Goal: Information Seeking & Learning: Learn about a topic

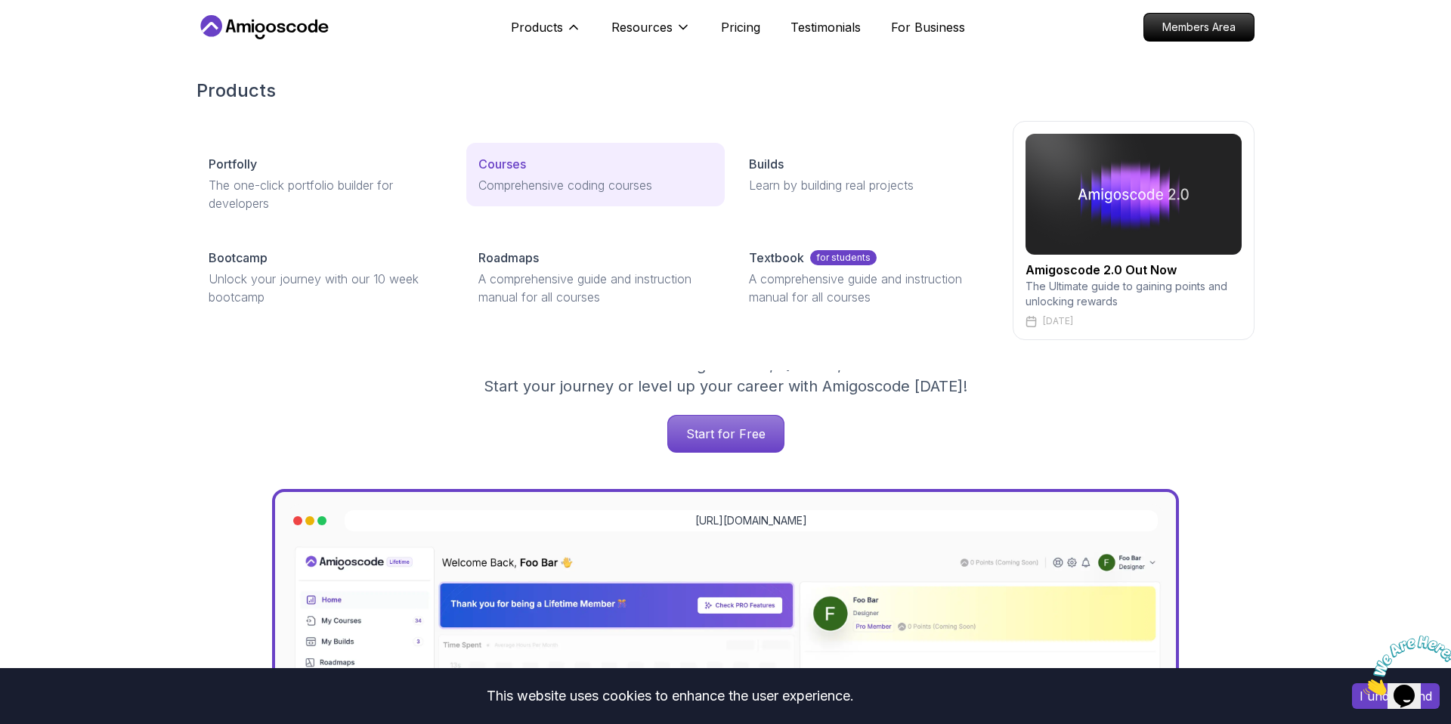
click at [500, 162] on p "Courses" at bounding box center [503, 164] width 48 height 18
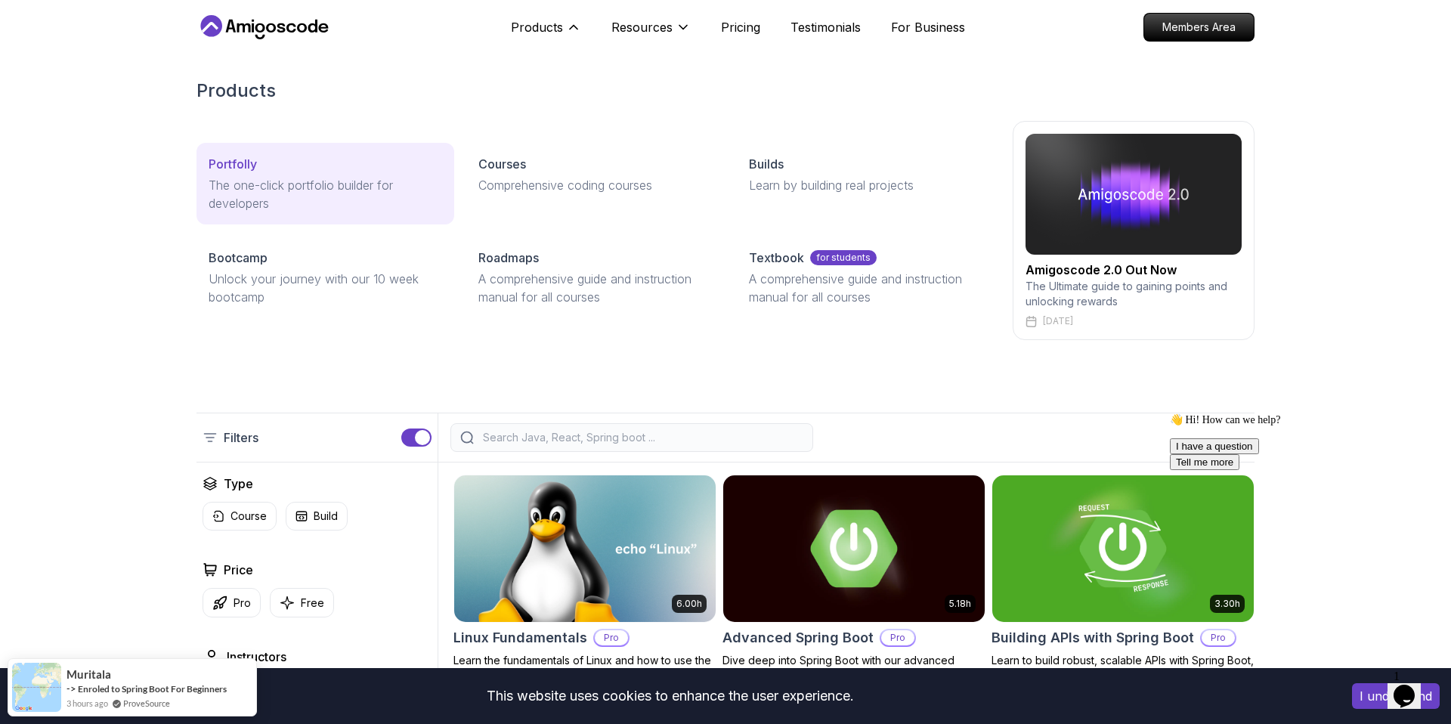
click at [336, 164] on div "Portfolly" at bounding box center [326, 164] width 234 height 18
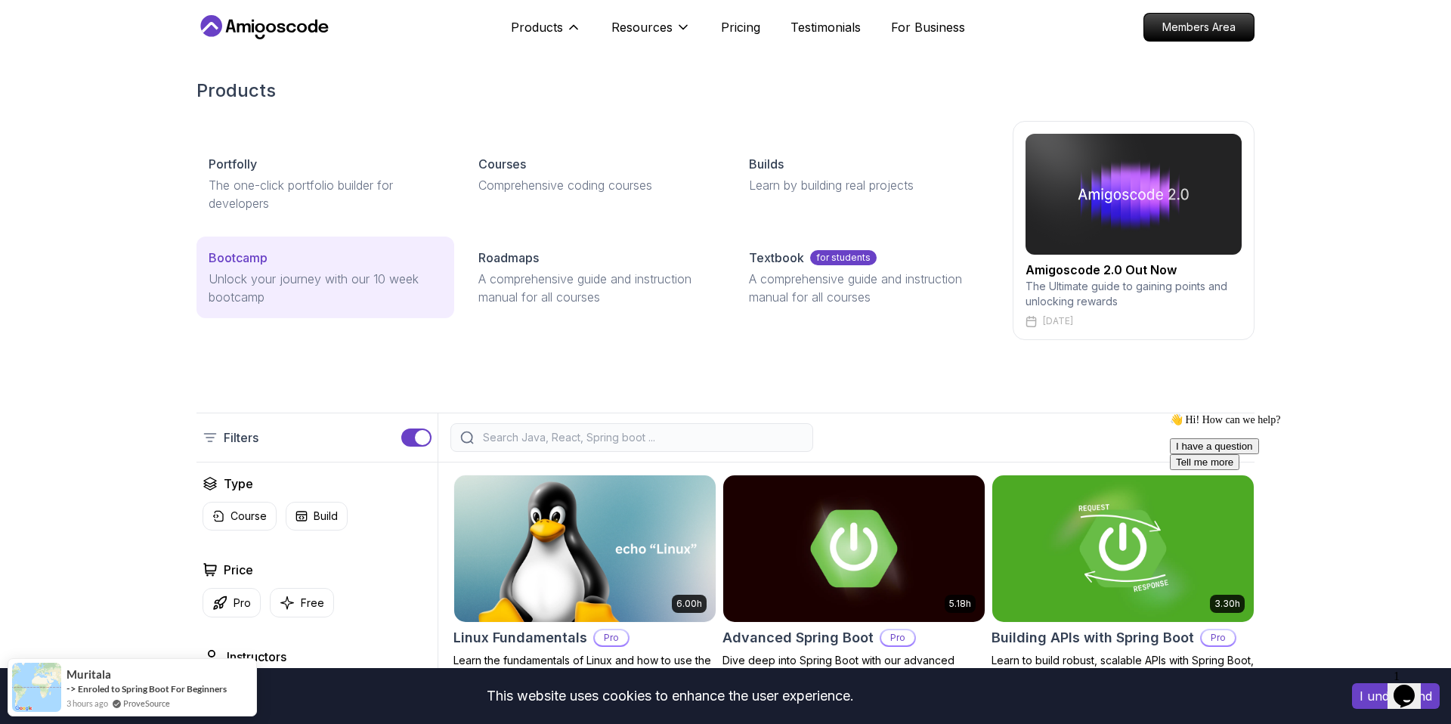
click at [322, 283] on p "Unlock your journey with our 10 week bootcamp" at bounding box center [326, 288] width 234 height 36
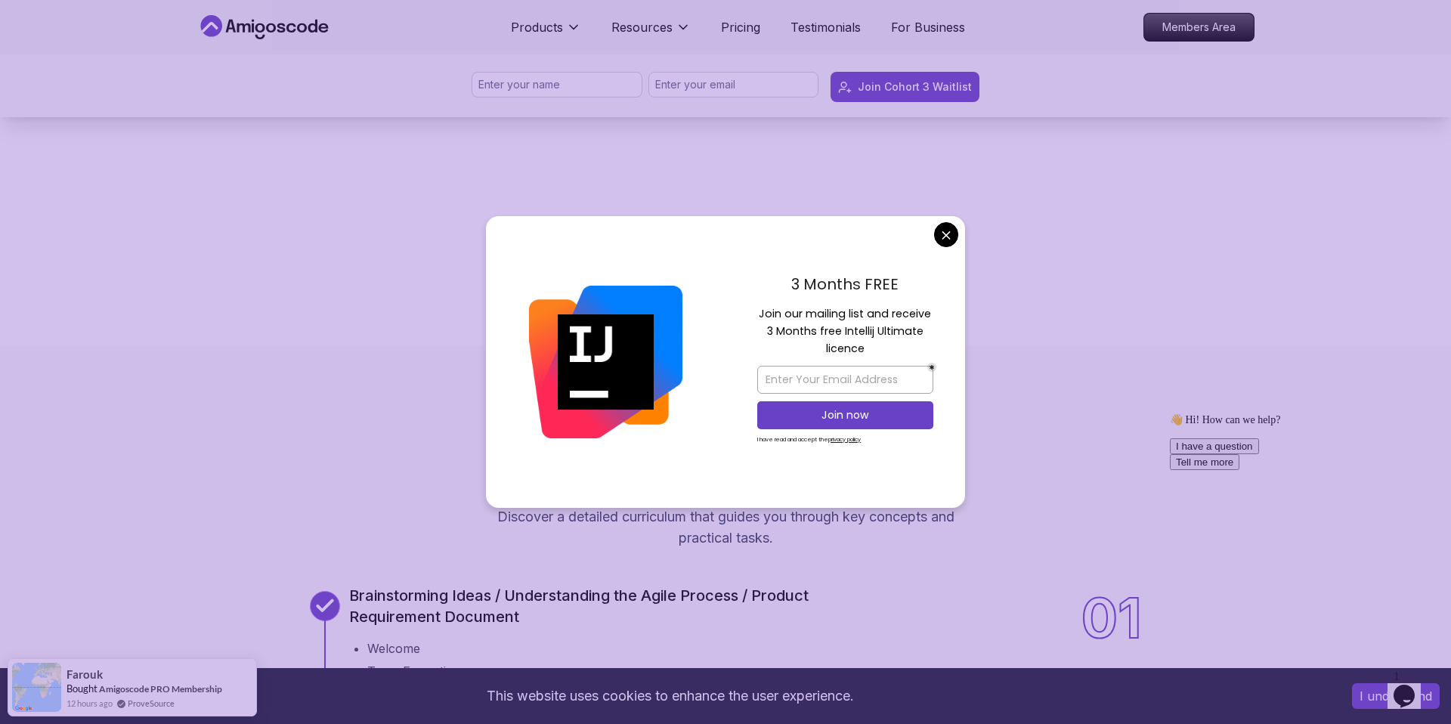
scroll to position [1194, 0]
click at [962, 256] on div "3 Months FREE Join our mailing list and receive 3 Months free Intellij Ultimate…" at bounding box center [846, 362] width 240 height 292
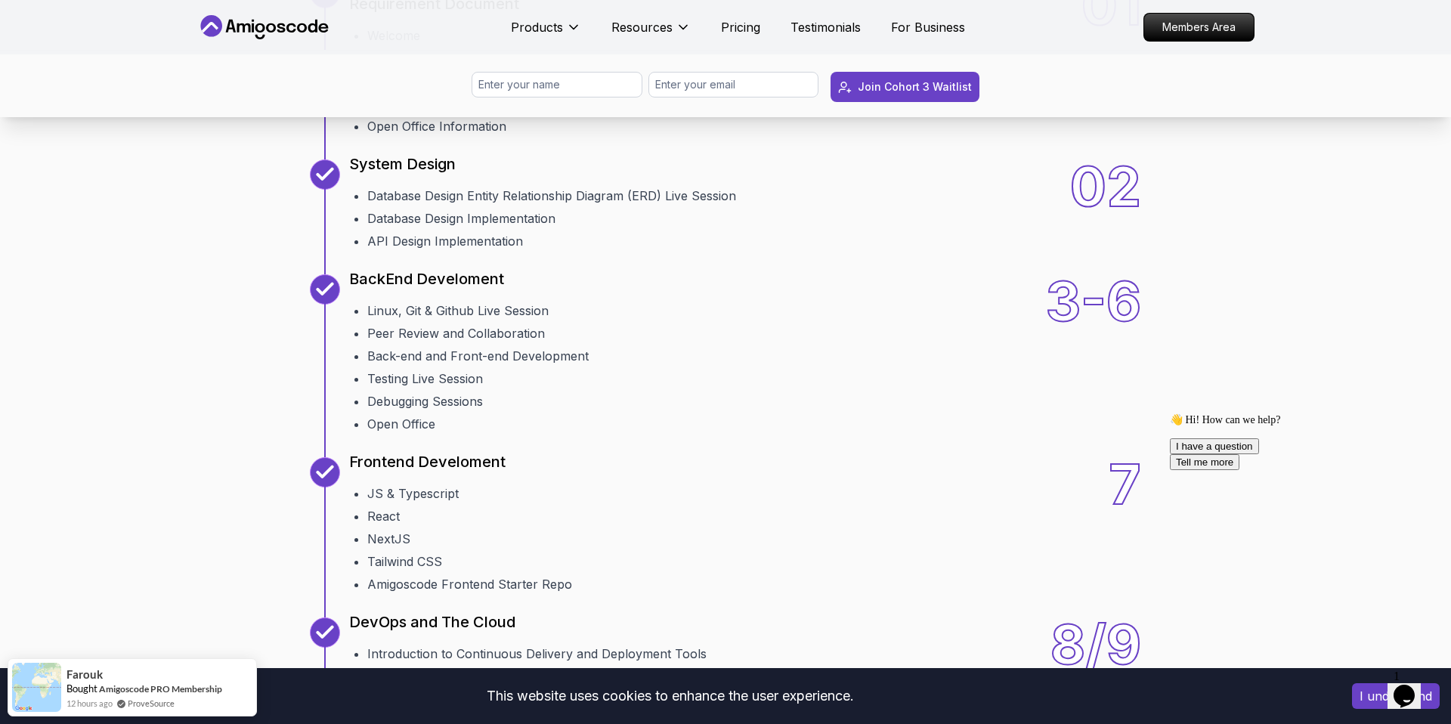
scroll to position [1783, 0]
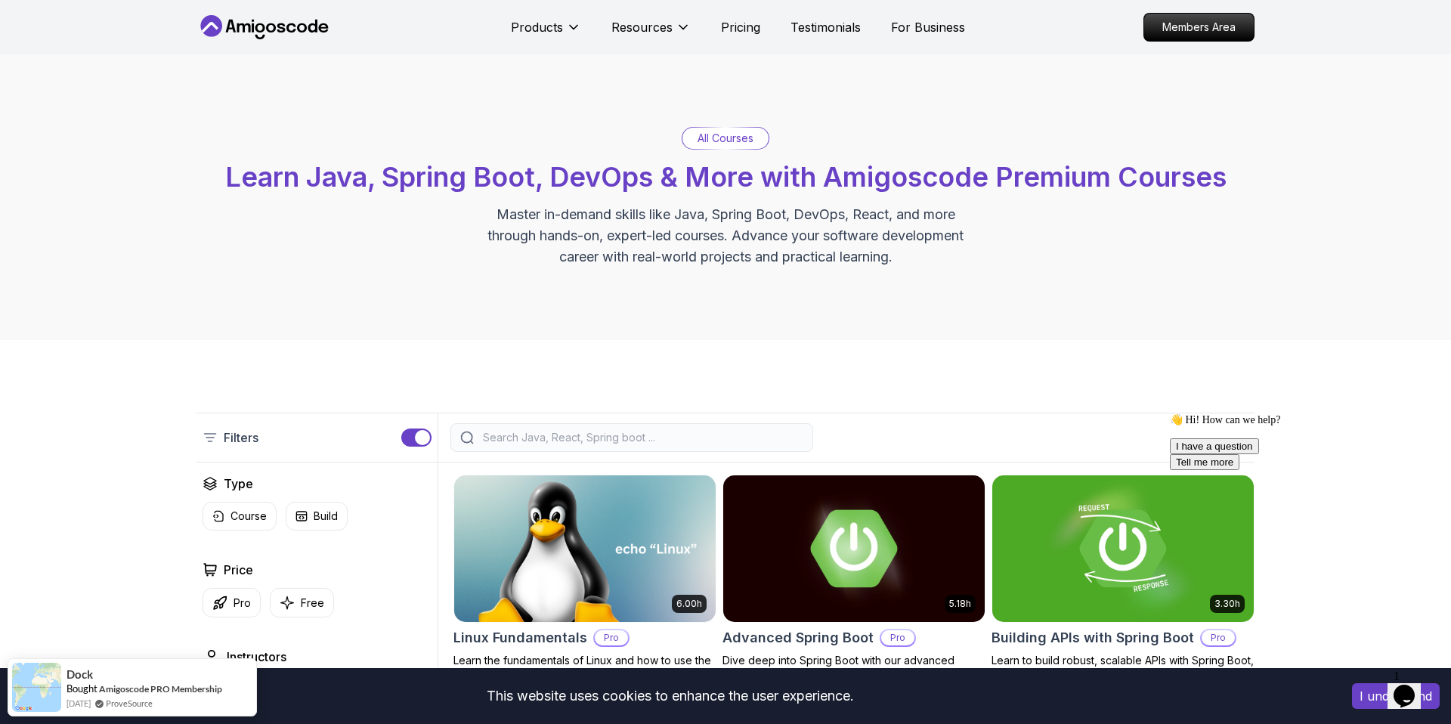
click at [543, 438] on input "search" at bounding box center [642, 437] width 324 height 15
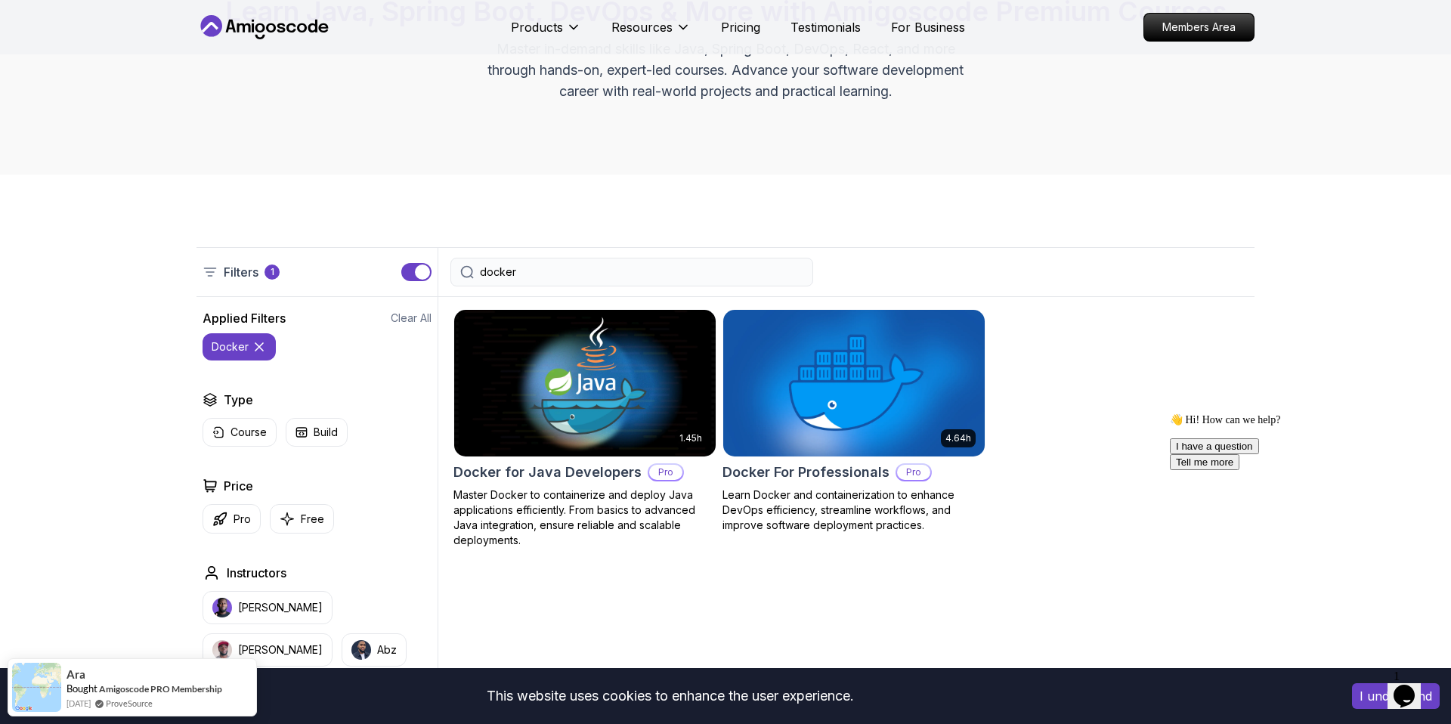
scroll to position [188, 0]
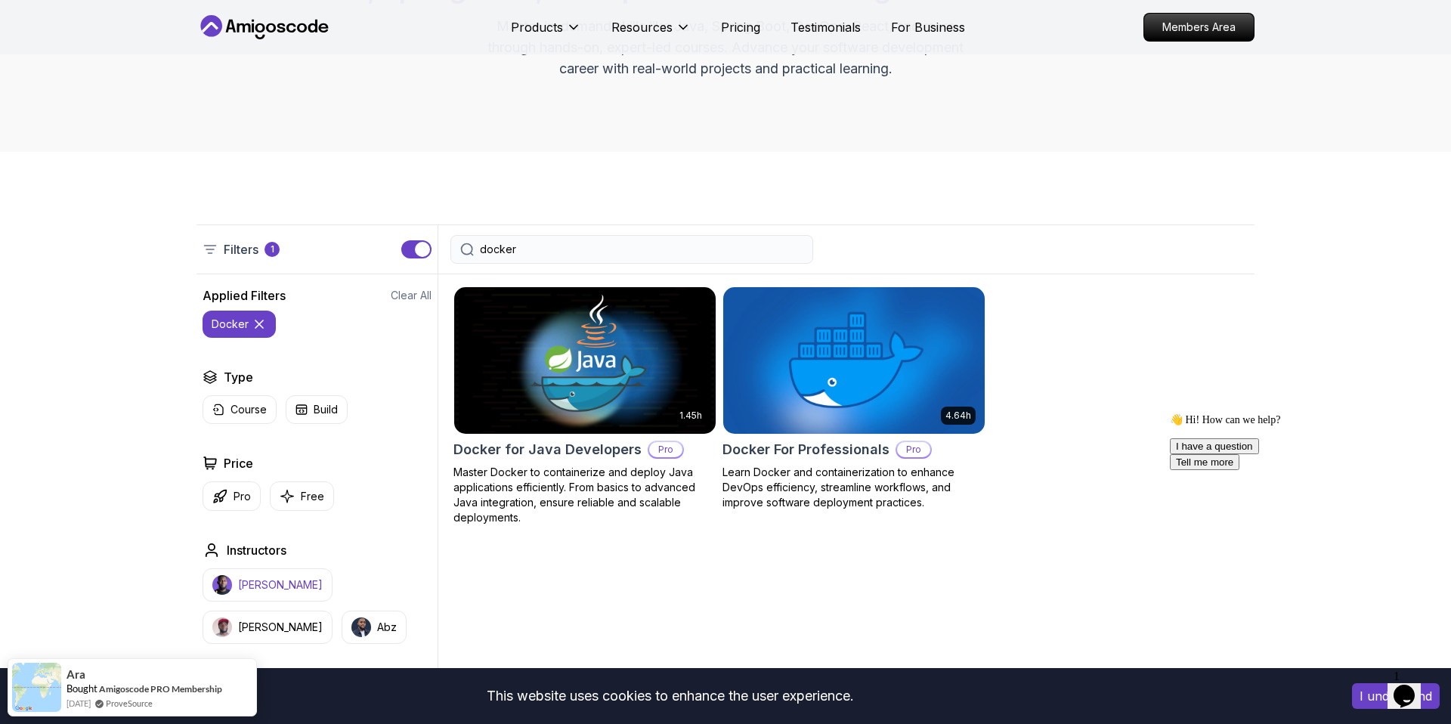
type input "docker"
click at [275, 590] on p "[PERSON_NAME]" at bounding box center [280, 585] width 85 height 15
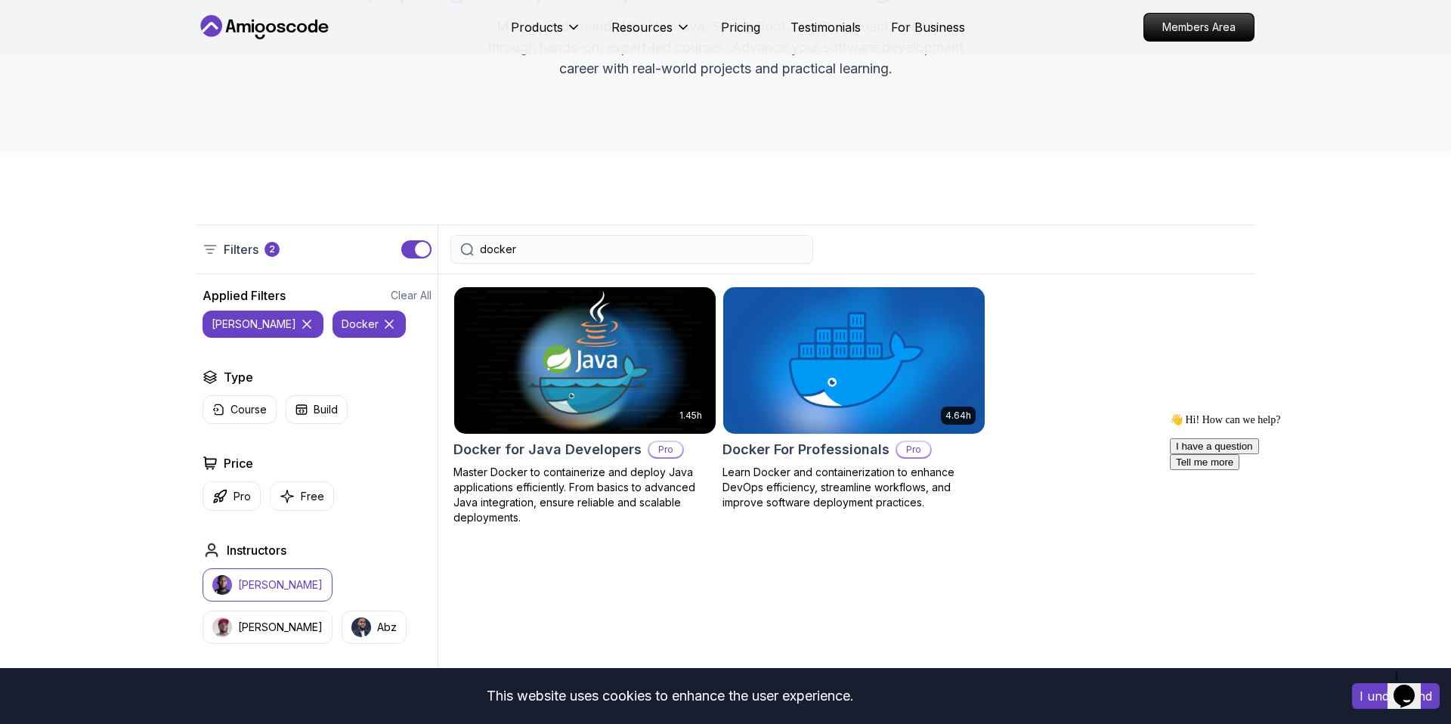
scroll to position [179, 0]
